Goal: Task Accomplishment & Management: Manage account settings

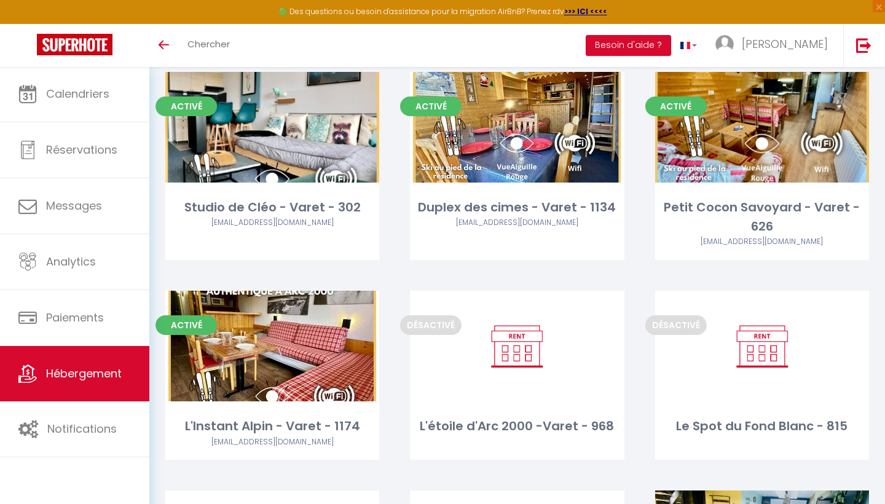
scroll to position [330, 0]
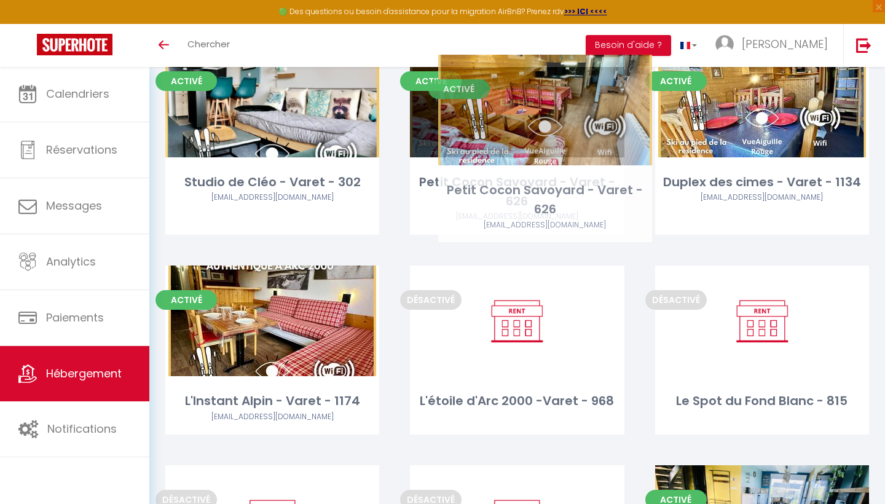
drag, startPoint x: 771, startPoint y: 144, endPoint x: 553, endPoint y: 154, distance: 217.7
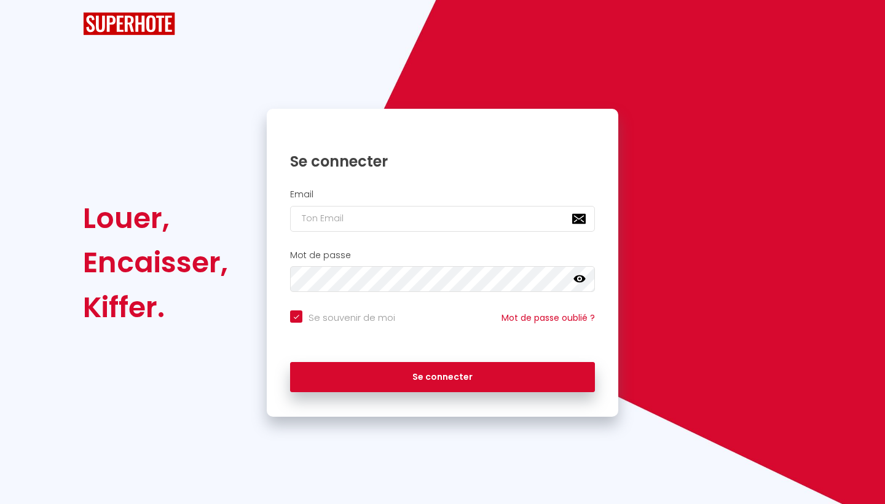
checkbox input "true"
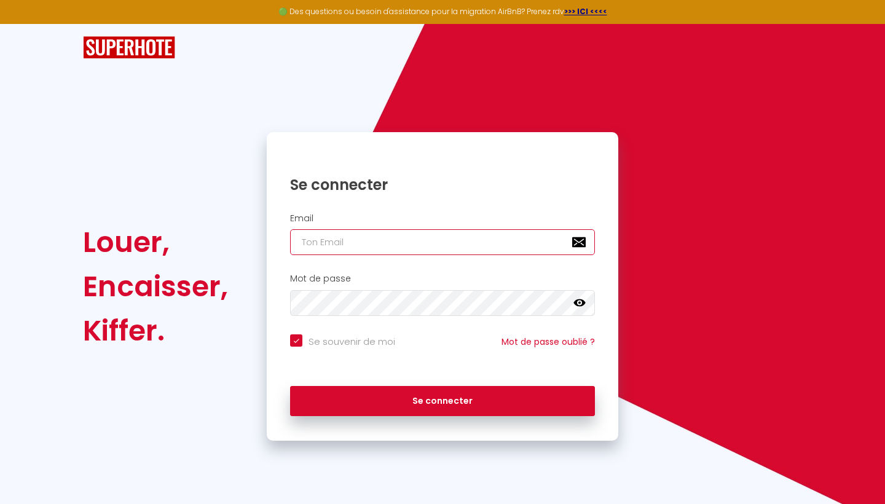
type input "[EMAIL_ADDRESS][DOMAIN_NAME]"
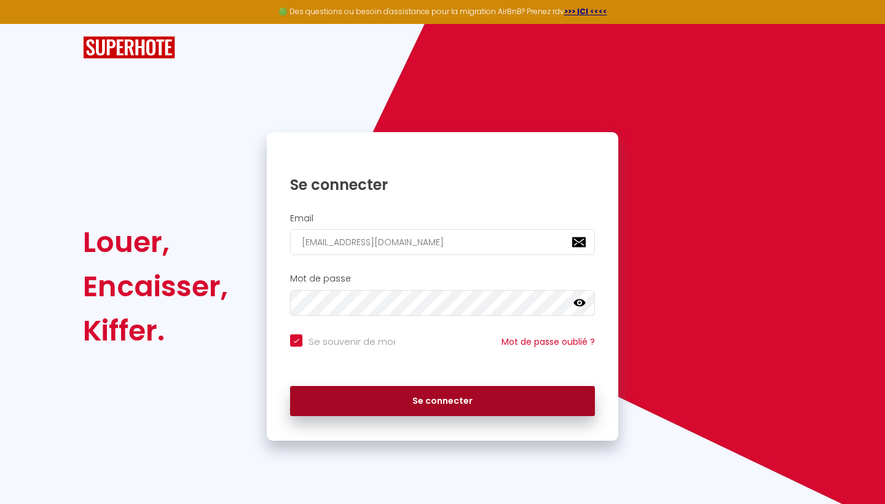
click at [391, 395] on button "Se connecter" at bounding box center [442, 401] width 305 height 31
checkbox input "true"
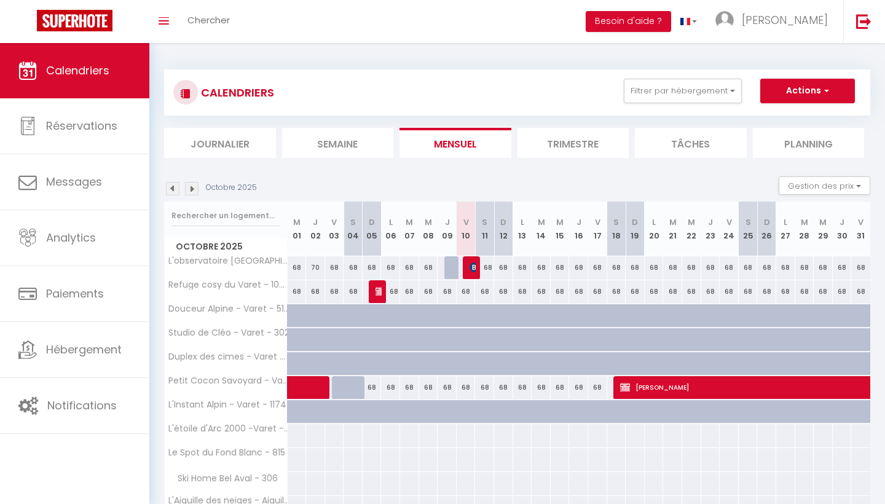
click at [447, 273] on div at bounding box center [453, 267] width 19 height 23
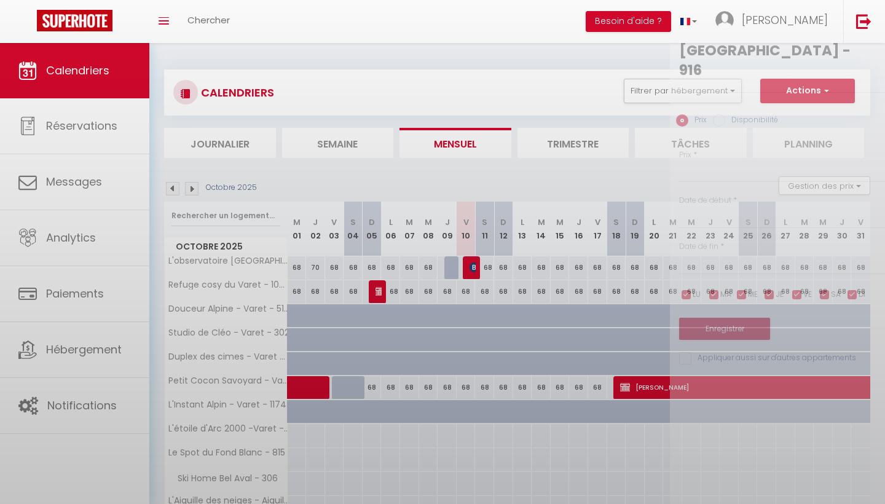
type input "68"
select select "1"
type input "Jeu 09 Octobre 2025"
type input "Ven 10 Octobre 2025"
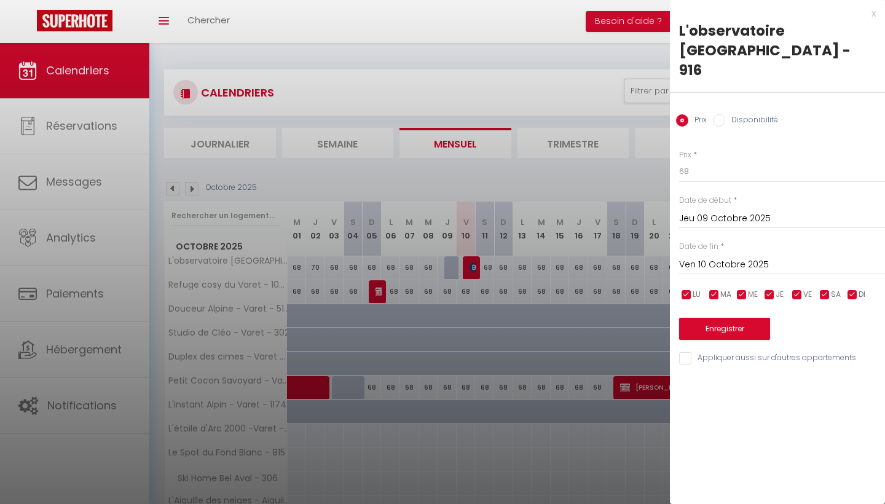
click at [722, 114] on input "Disponibilité" at bounding box center [719, 120] width 12 height 12
radio input "true"
radio input "false"
click at [719, 319] on button "Enregistrer" at bounding box center [724, 330] width 91 height 22
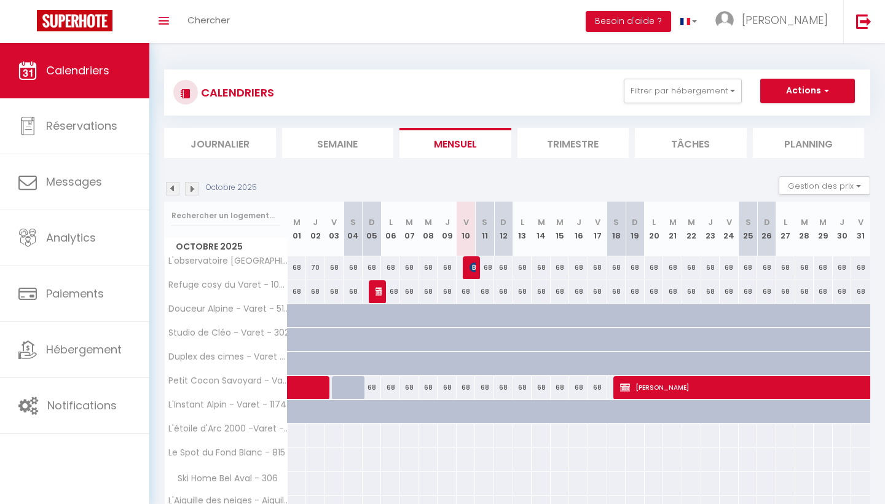
click at [473, 269] on img at bounding box center [474, 267] width 10 height 10
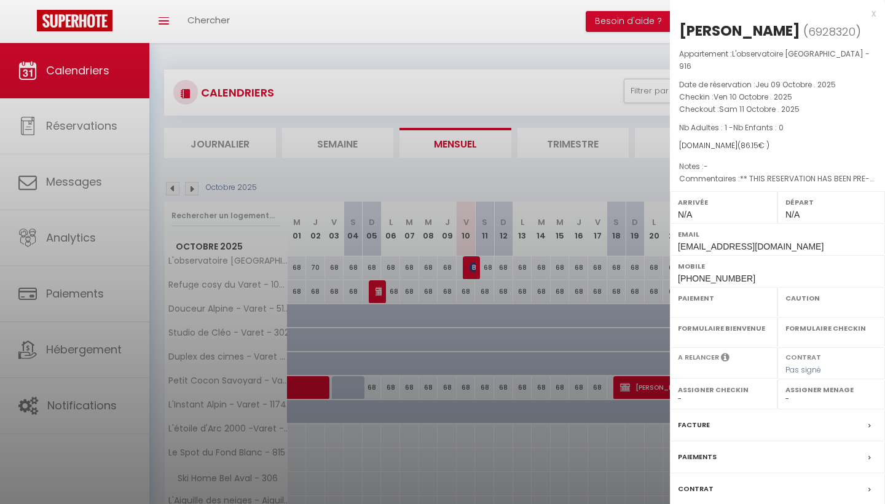
select select "OK"
select select "KO"
select select "0"
select select "1"
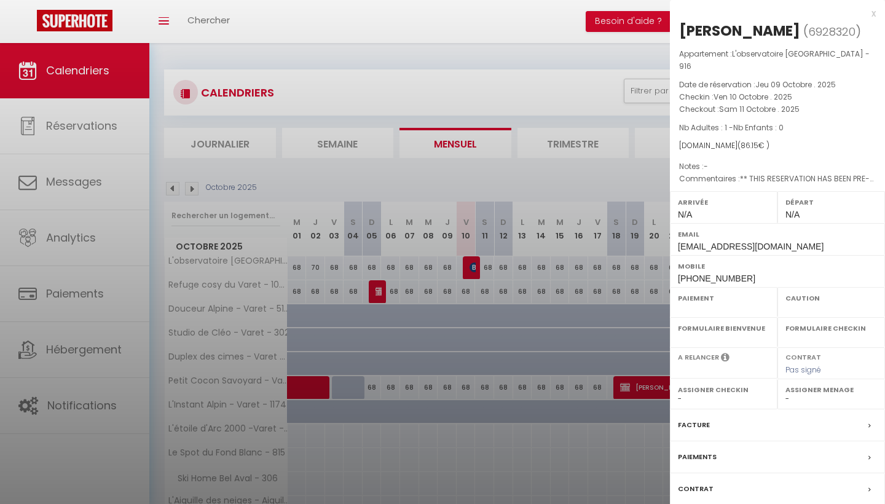
select select
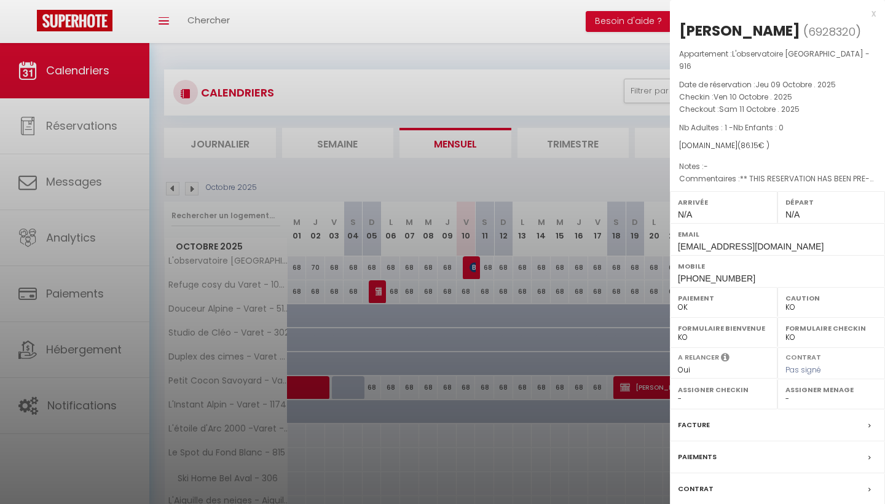
click at [744, 423] on div "Facture" at bounding box center [777, 425] width 215 height 32
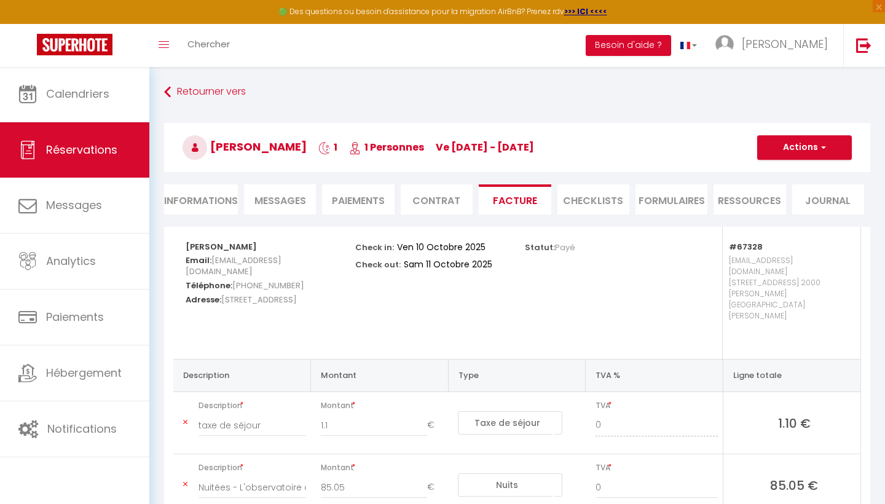
click at [287, 198] on span "Messages" at bounding box center [280, 200] width 52 height 14
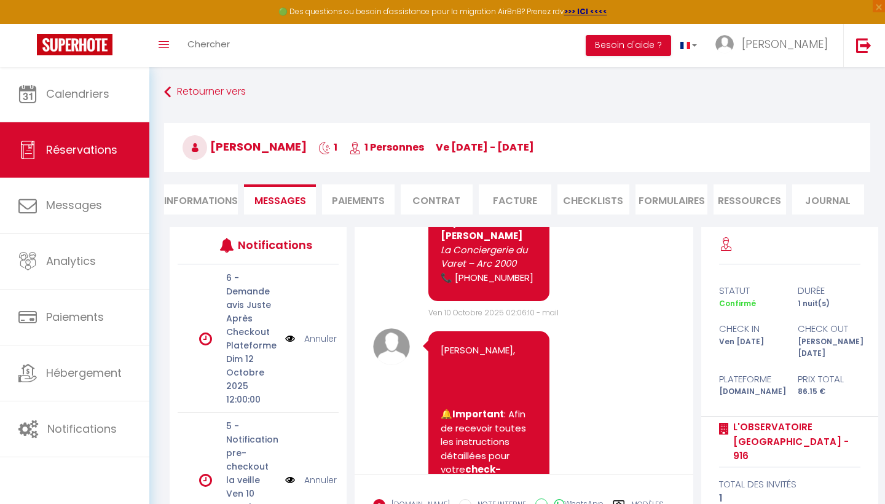
scroll to position [3968, 0]
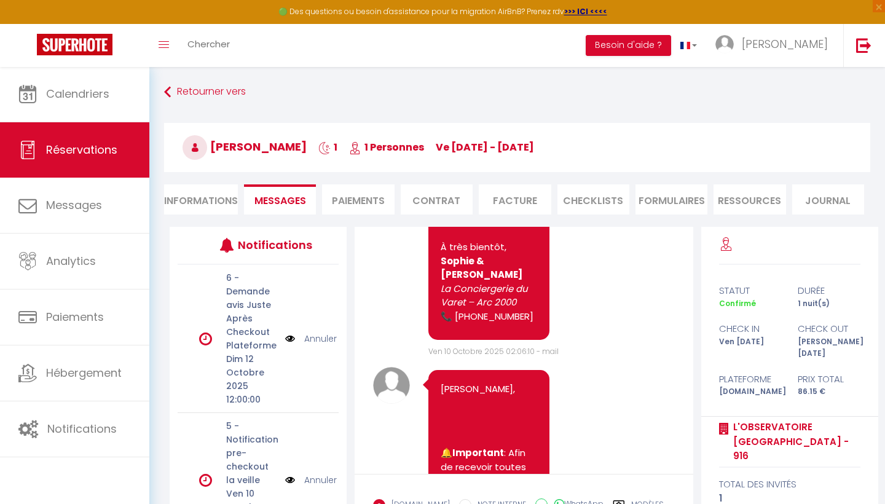
click at [208, 211] on li "Informations" at bounding box center [201, 199] width 74 height 30
select select
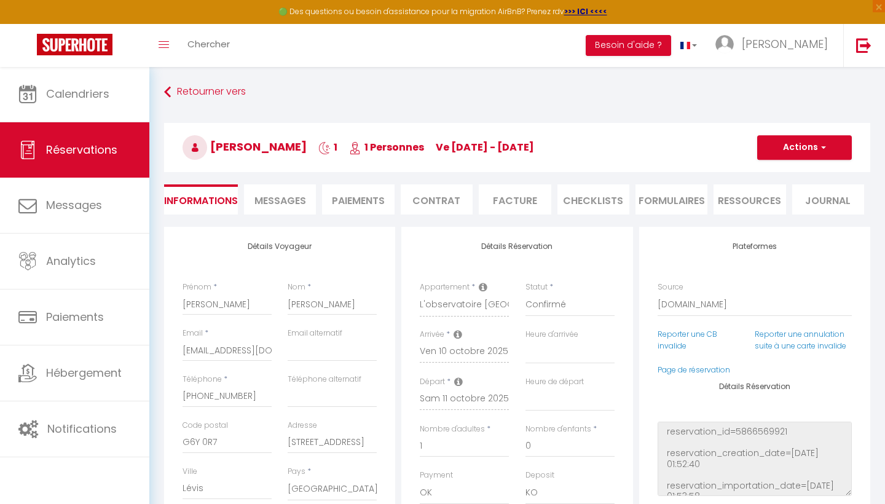
click at [794, 401] on div "Détails Réservation reservation_id=5866569921 reservation_creation_date=2025-10…" at bounding box center [754, 439] width 194 height 114
select select
checkbox input "false"
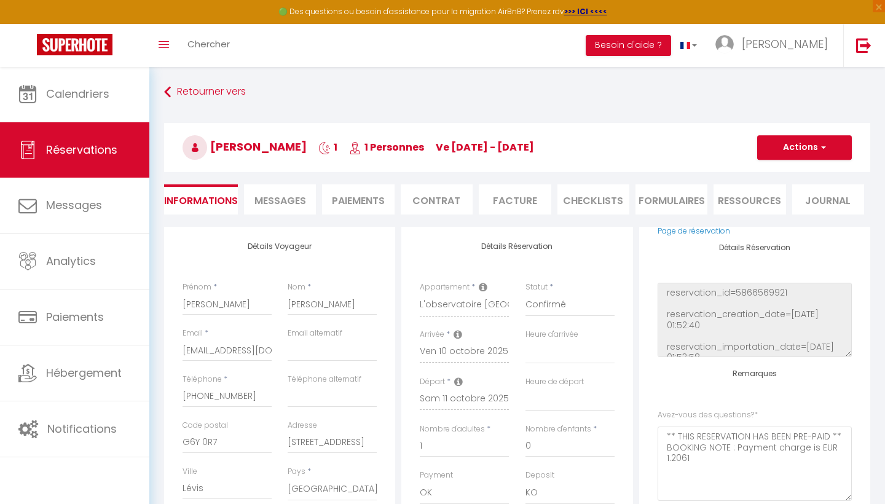
scroll to position [136, 0]
click at [792, 367] on div "Plateformes Source Direct Airbnb.com Booking.com Chalet montagne Expedia Gite d…" at bounding box center [754, 426] width 231 height 399
click at [822, 372] on div "Plateformes Source Direct Airbnb.com Booking.com Chalet montagne Expedia Gite d…" at bounding box center [754, 426] width 231 height 399
click at [803, 254] on div "Détails Réservation reservation_id=5866569921 reservation_creation_date=2025-10…" at bounding box center [754, 303] width 194 height 114
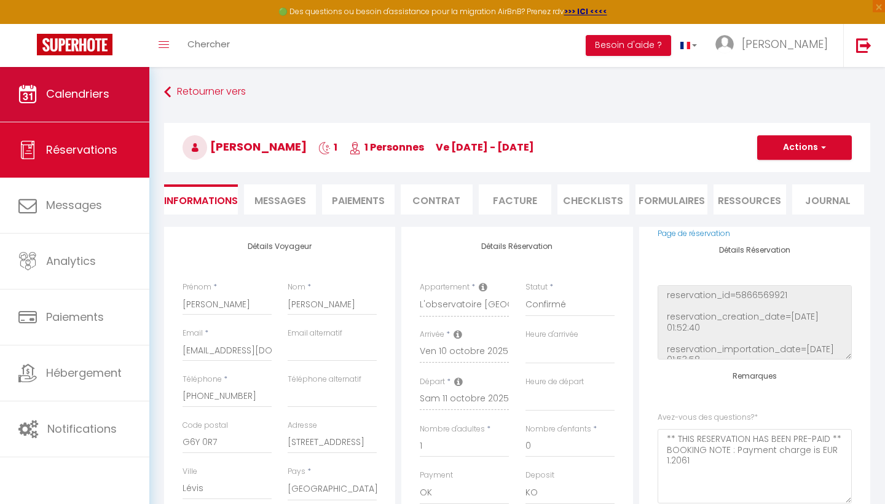
click at [77, 95] on span "Calendriers" at bounding box center [77, 93] width 63 height 15
